Goal: Task Accomplishment & Management: Use online tool/utility

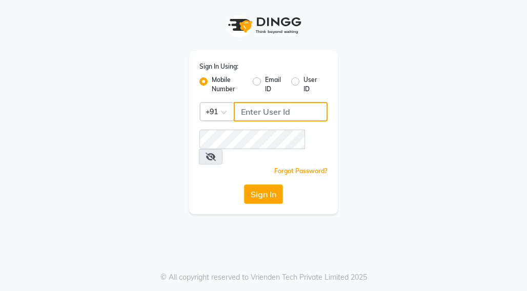
click at [280, 111] on input "Username" at bounding box center [281, 111] width 94 height 19
type input "07224009452"
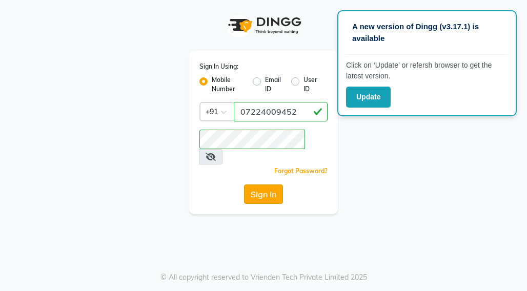
click at [262, 184] on button "Sign In" at bounding box center [263, 193] width 39 height 19
click at [216, 153] on icon at bounding box center [210, 157] width 10 height 8
click at [245, 110] on input "07224009452" at bounding box center [281, 111] width 94 height 19
click at [309, 110] on input "07224009452" at bounding box center [281, 111] width 94 height 19
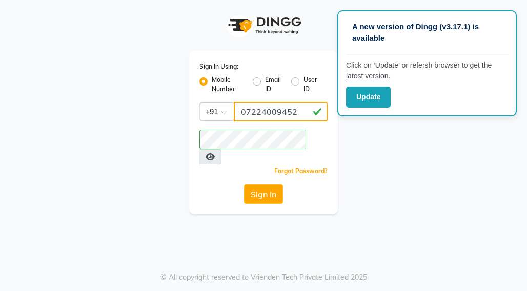
click at [309, 110] on input "07224009452" at bounding box center [281, 111] width 94 height 19
type input "7224009452"
click at [386, 246] on div "A new version of Dingg (v3.17.1) is available Click on ‘Update’ or refersh brow…" at bounding box center [263, 145] width 527 height 291
click at [264, 184] on button "Sign In" at bounding box center [263, 193] width 39 height 19
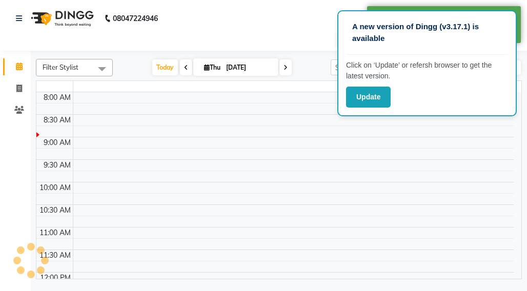
select select "en"
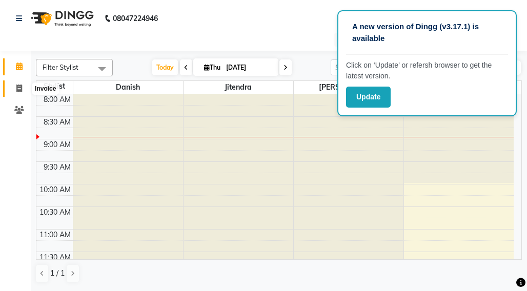
click at [16, 85] on icon at bounding box center [19, 89] width 6 height 8
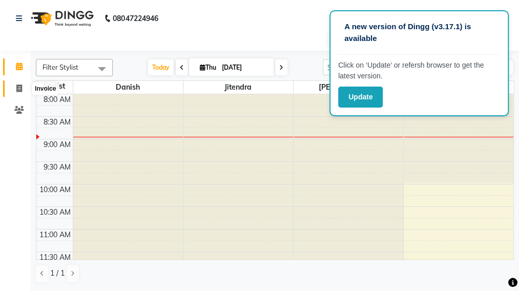
select select "service"
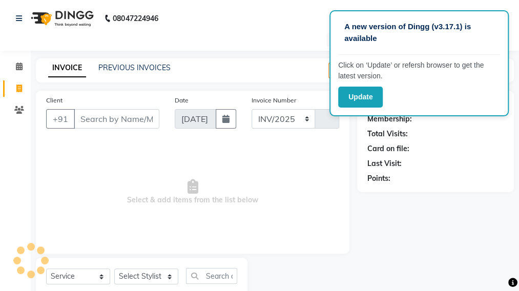
select select "7025"
type input "1041"
click at [104, 119] on input "Client" at bounding box center [117, 118] width 86 height 19
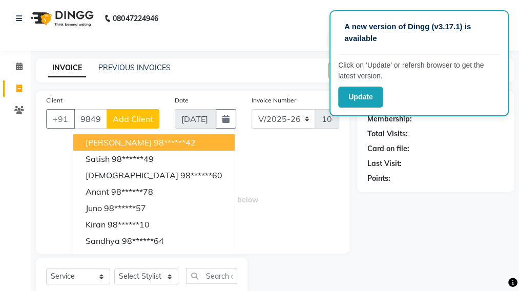
click at [172, 141] on ngb-highlight "98******42" at bounding box center [175, 142] width 42 height 10
type input "98******42"
select select "1: Object"
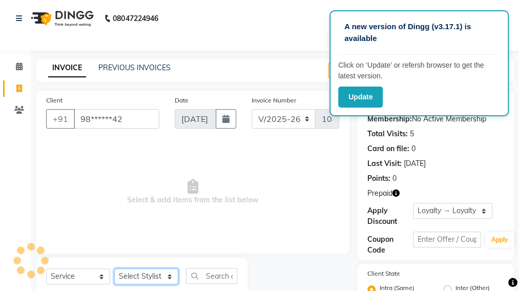
click at [167, 275] on select "Select Stylist Admin Danish Dr, [PERSON_NAME] K T [PERSON_NAME] [PERSON_NAME]" at bounding box center [146, 276] width 64 height 16
select select "57811"
click at [114, 268] on select "Select Stylist Admin Danish Dr, [PERSON_NAME] K T [PERSON_NAME] [PERSON_NAME]" at bounding box center [146, 276] width 64 height 16
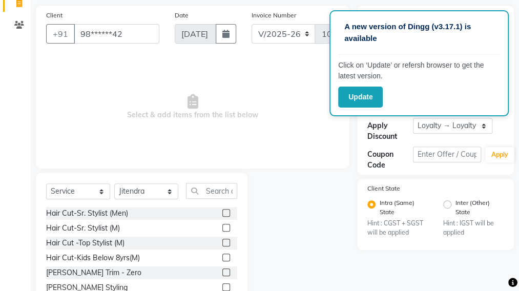
click at [222, 225] on label at bounding box center [226, 228] width 8 height 8
click at [222, 225] on input "checkbox" at bounding box center [225, 228] width 7 height 7
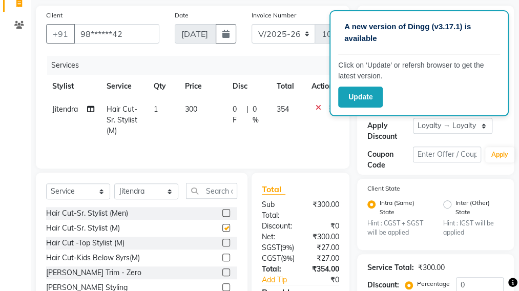
checkbox input "false"
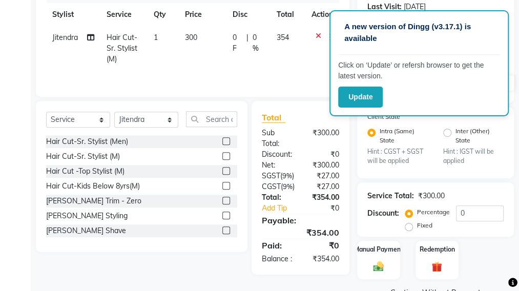
scroll to position [187, 0]
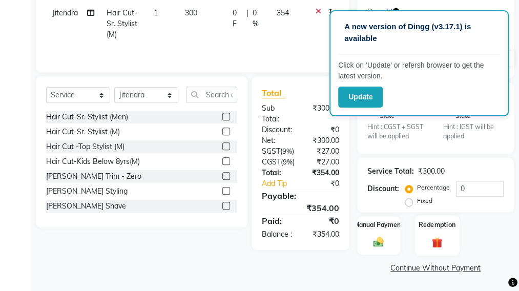
click at [435, 236] on img at bounding box center [436, 242] width 17 height 13
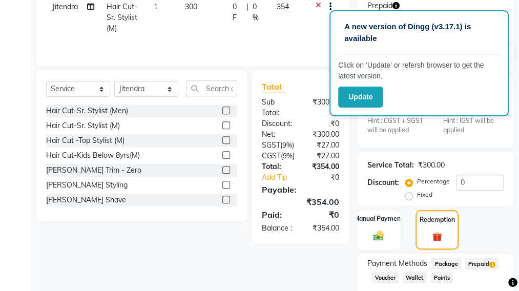
click at [492, 262] on span "1" at bounding box center [492, 265] width 6 height 6
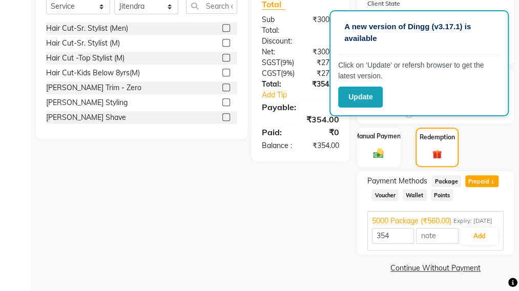
click at [217, 215] on div "Client +91 98******42 Date [DATE] Invoice Number INV/2025 V/[PHONE_NUMBER] Serv…" at bounding box center [192, 48] width 329 height 455
click at [481, 235] on button "Add" at bounding box center [478, 235] width 37 height 17
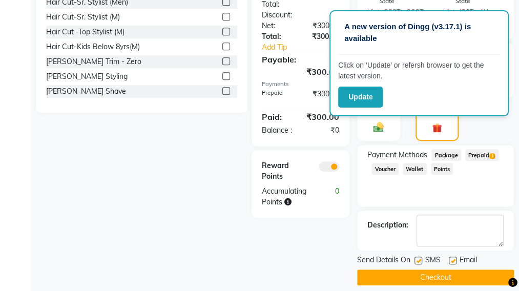
scroll to position [305, 0]
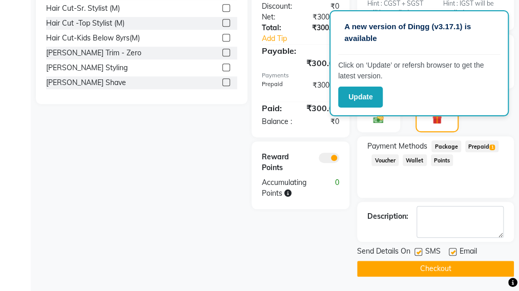
click at [445, 265] on button "Checkout" at bounding box center [435, 269] width 157 height 16
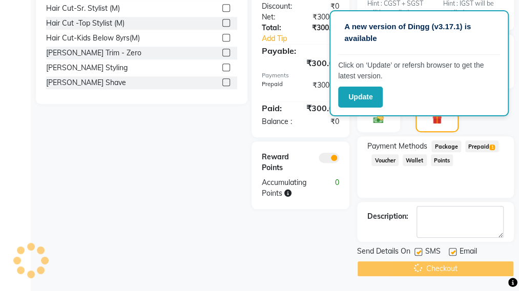
scroll to position [2, 0]
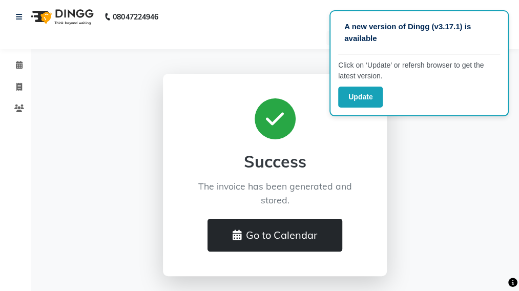
click at [284, 237] on button "Go to Calendar" at bounding box center [274, 235] width 135 height 33
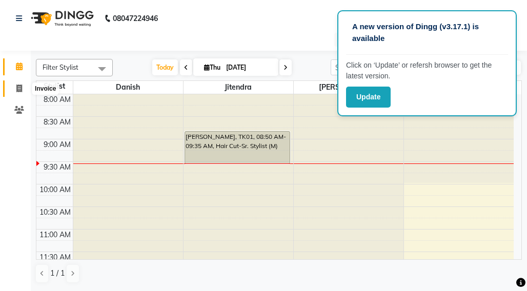
click at [17, 87] on icon at bounding box center [19, 89] width 6 height 8
select select "service"
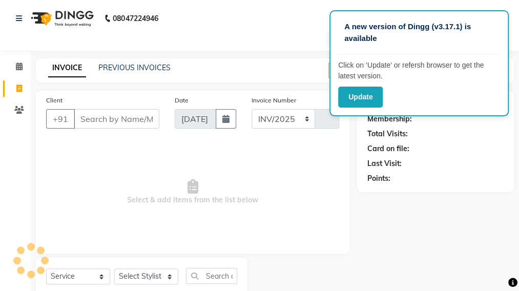
select select "7025"
type input "1042"
click at [132, 65] on link "PREVIOUS INVOICES" at bounding box center [134, 67] width 72 height 9
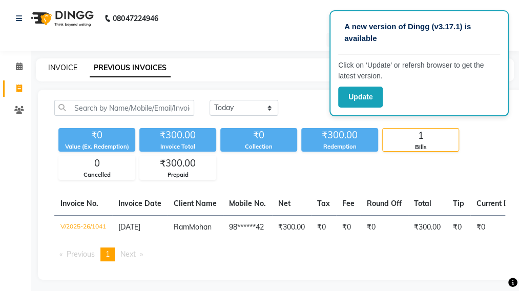
click at [58, 68] on link "INVOICE" at bounding box center [62, 67] width 29 height 9
select select "service"
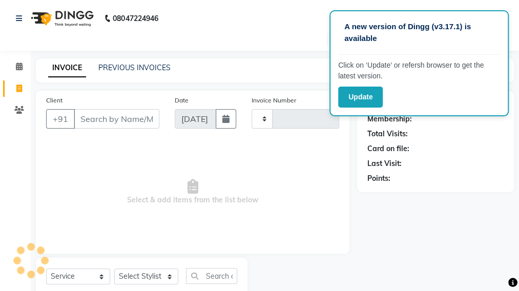
scroll to position [30, 0]
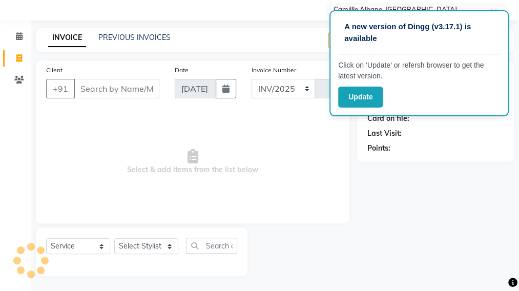
select select "7025"
type input "1042"
